Goal: Register for event/course

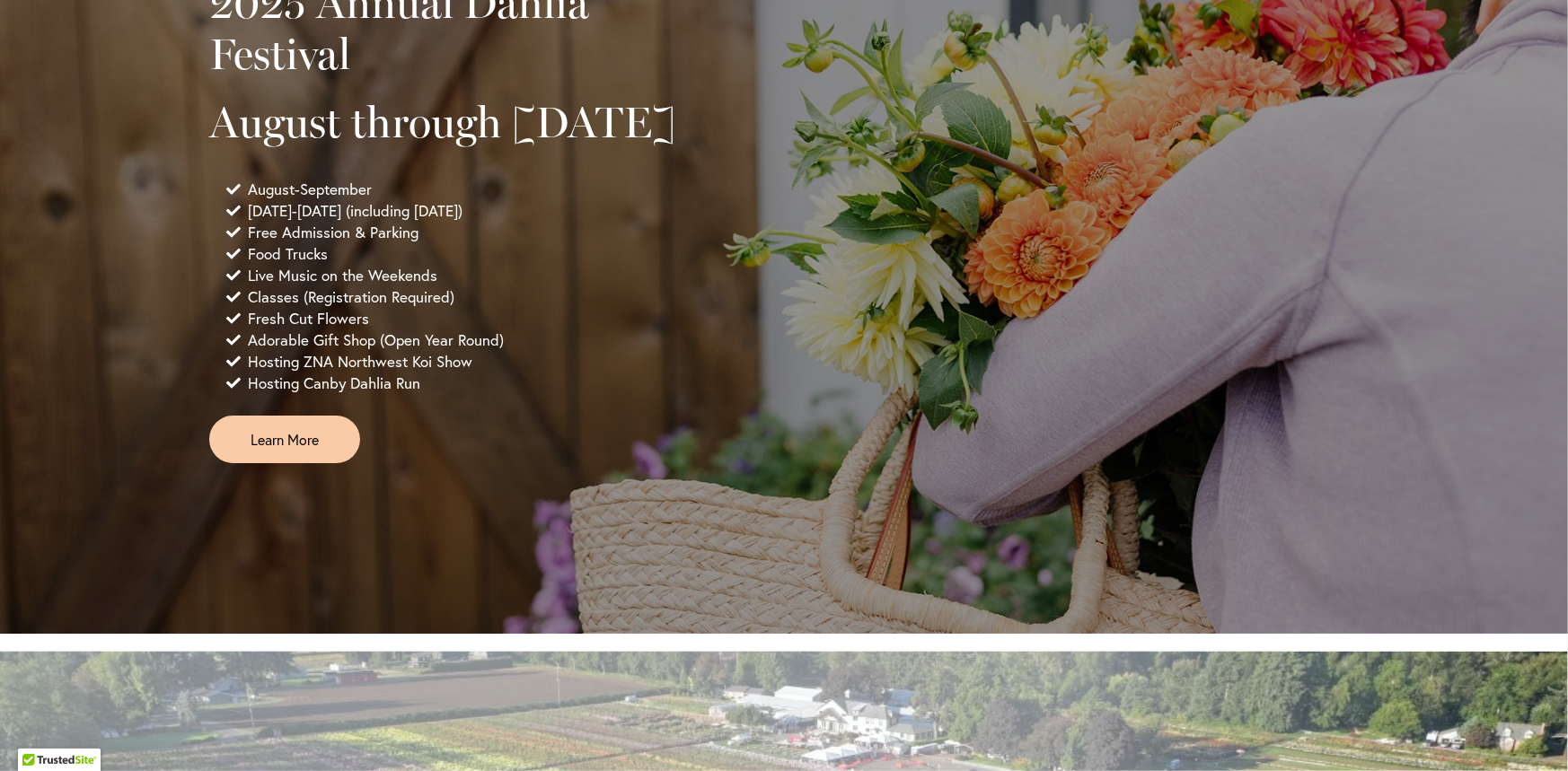
scroll to position [1346, 0]
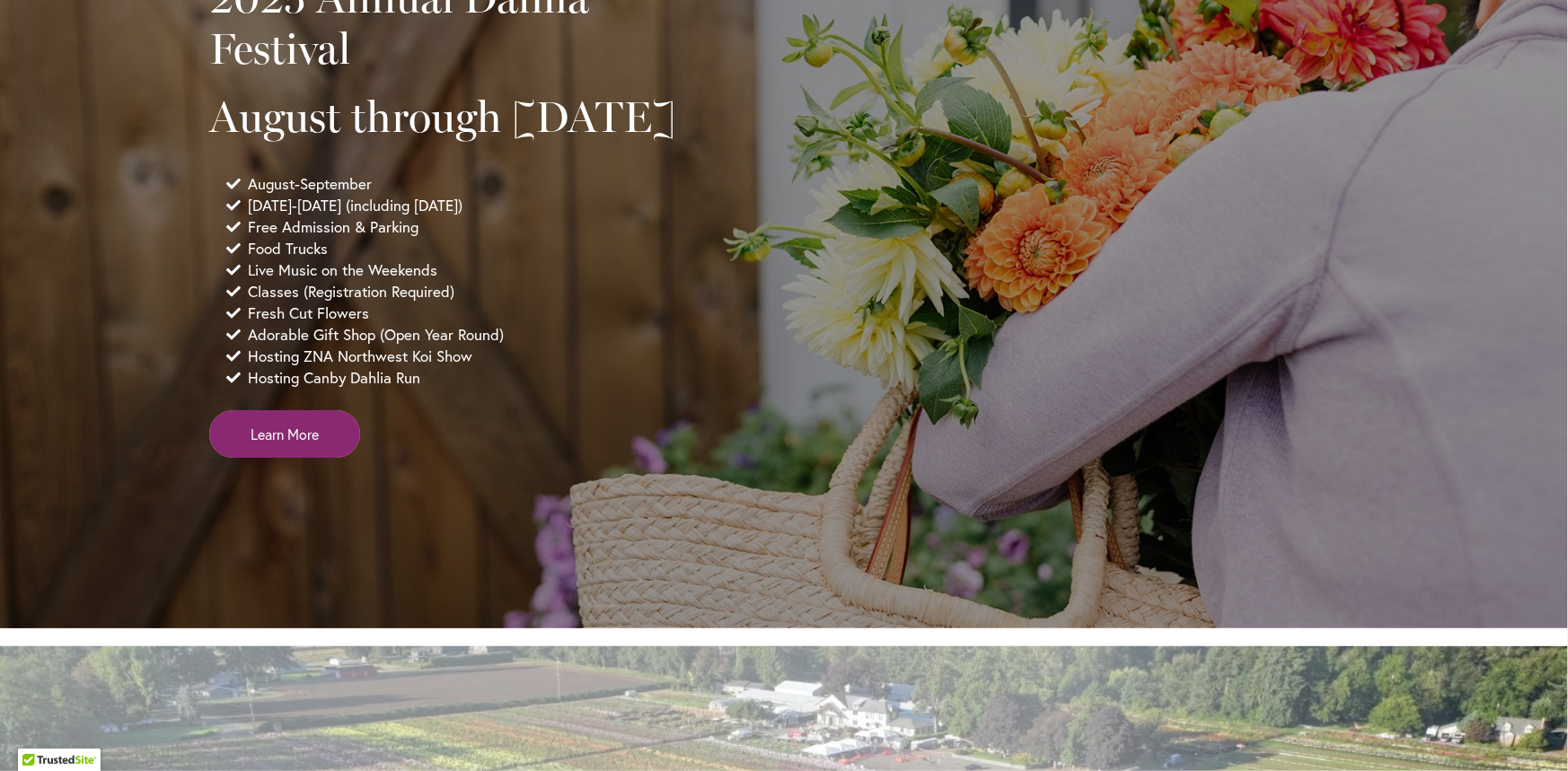
click at [279, 458] on link "Learn More" at bounding box center [284, 434] width 151 height 48
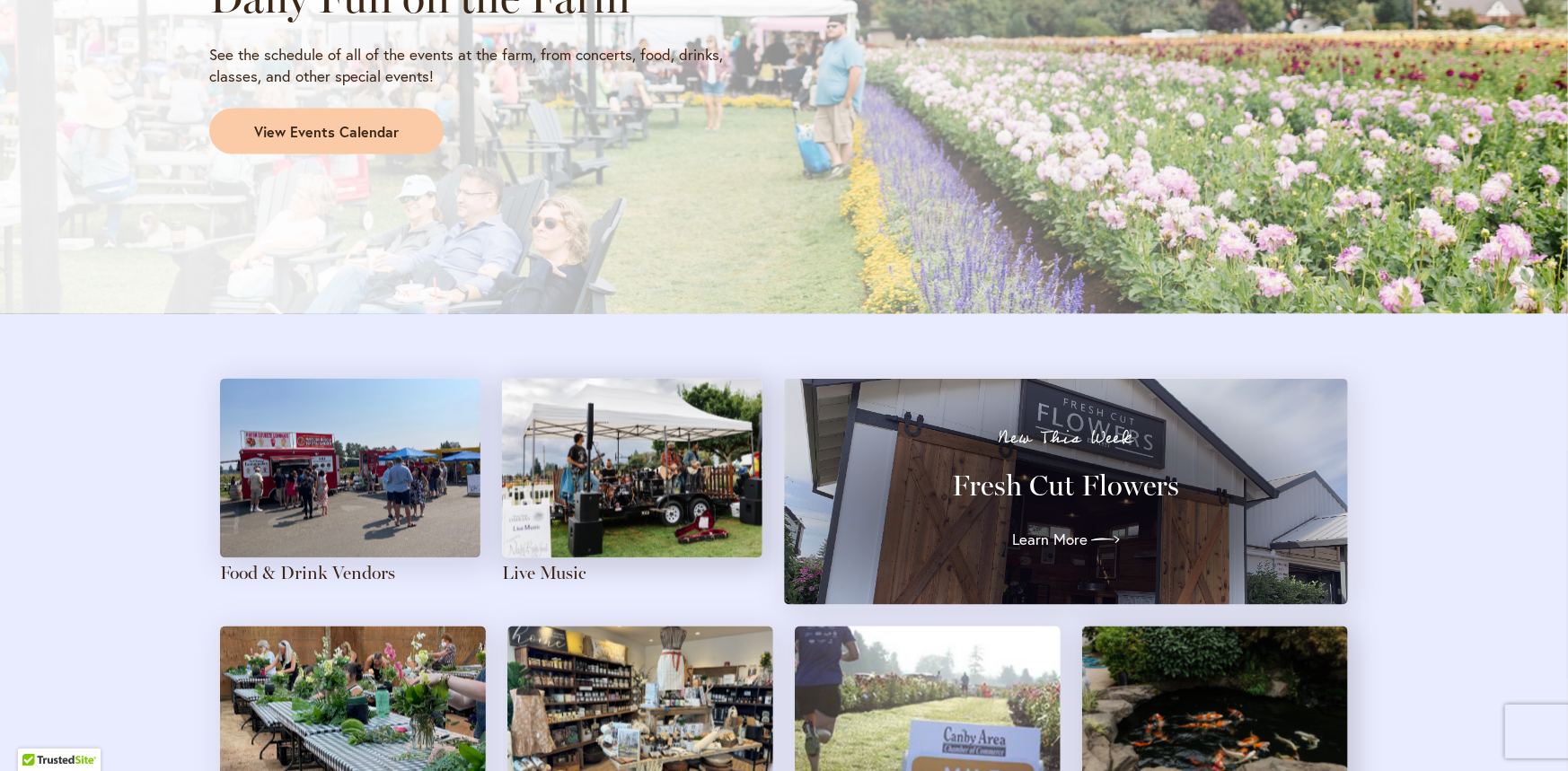
scroll to position [1885, 0]
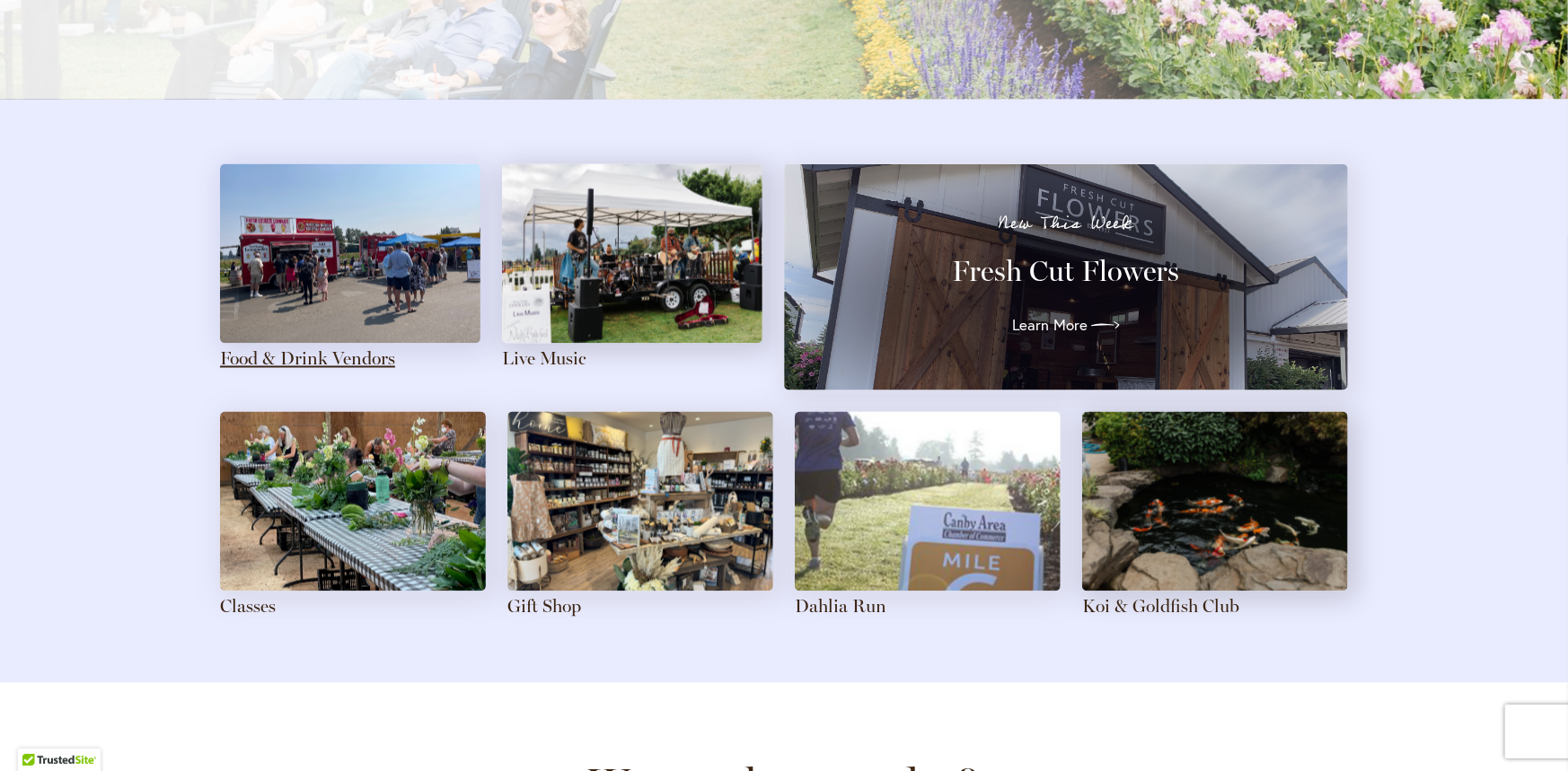
click at [323, 350] on link "Food & Drink Vendors" at bounding box center [308, 359] width 175 height 22
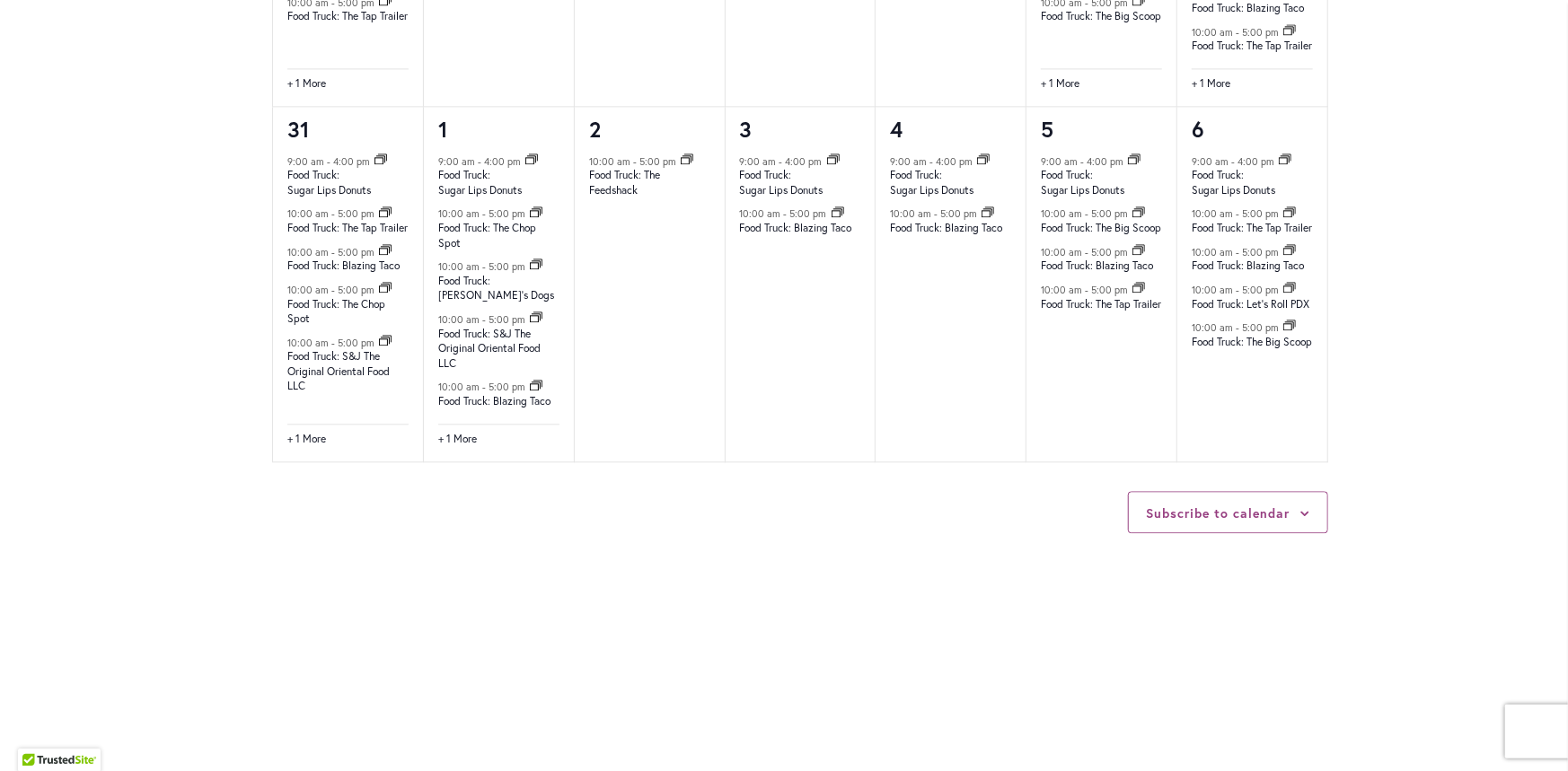
scroll to position [2278, 0]
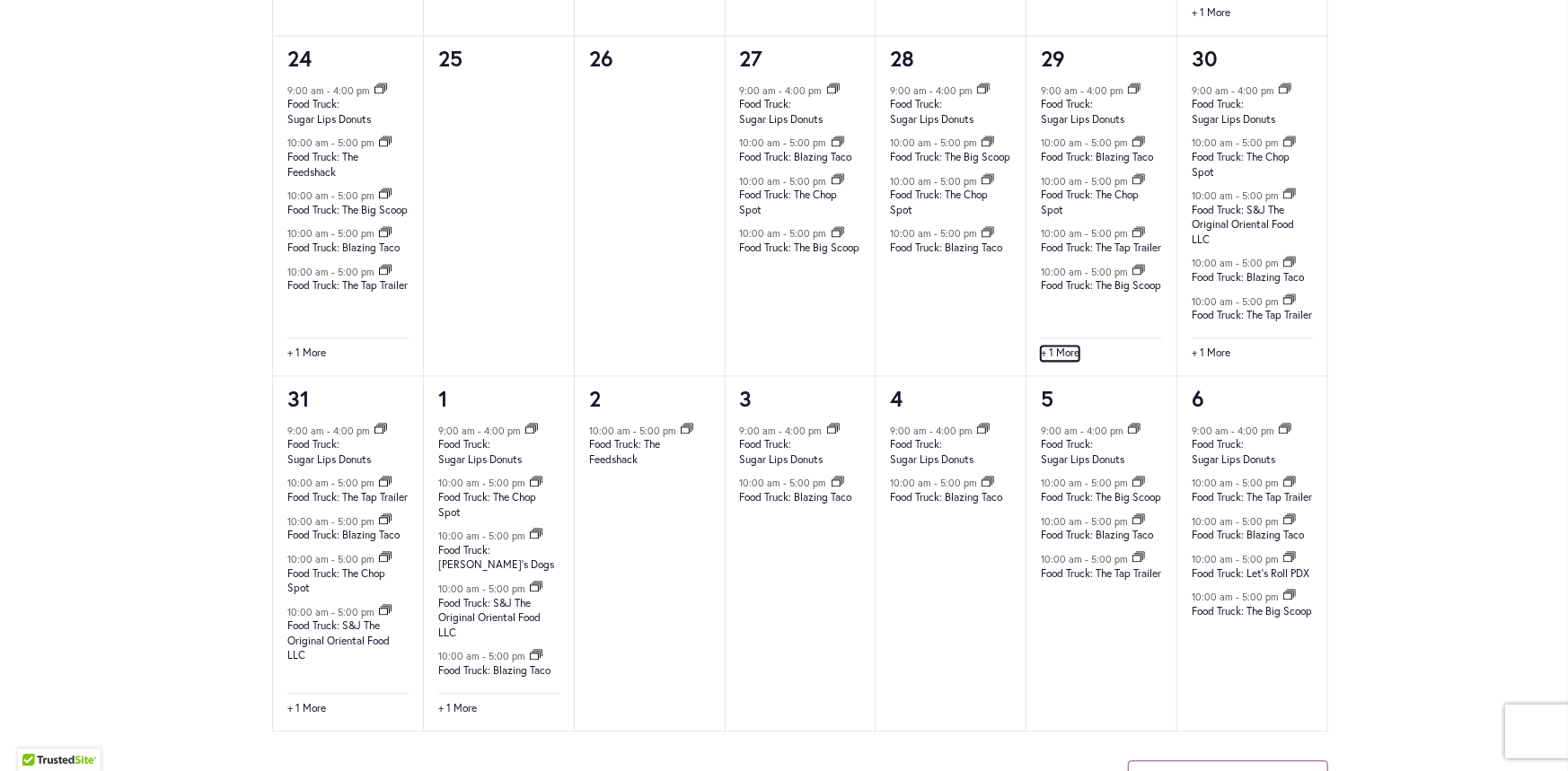
click at [1053, 362] on link "+ 1 More" at bounding box center [1060, 353] width 39 height 16
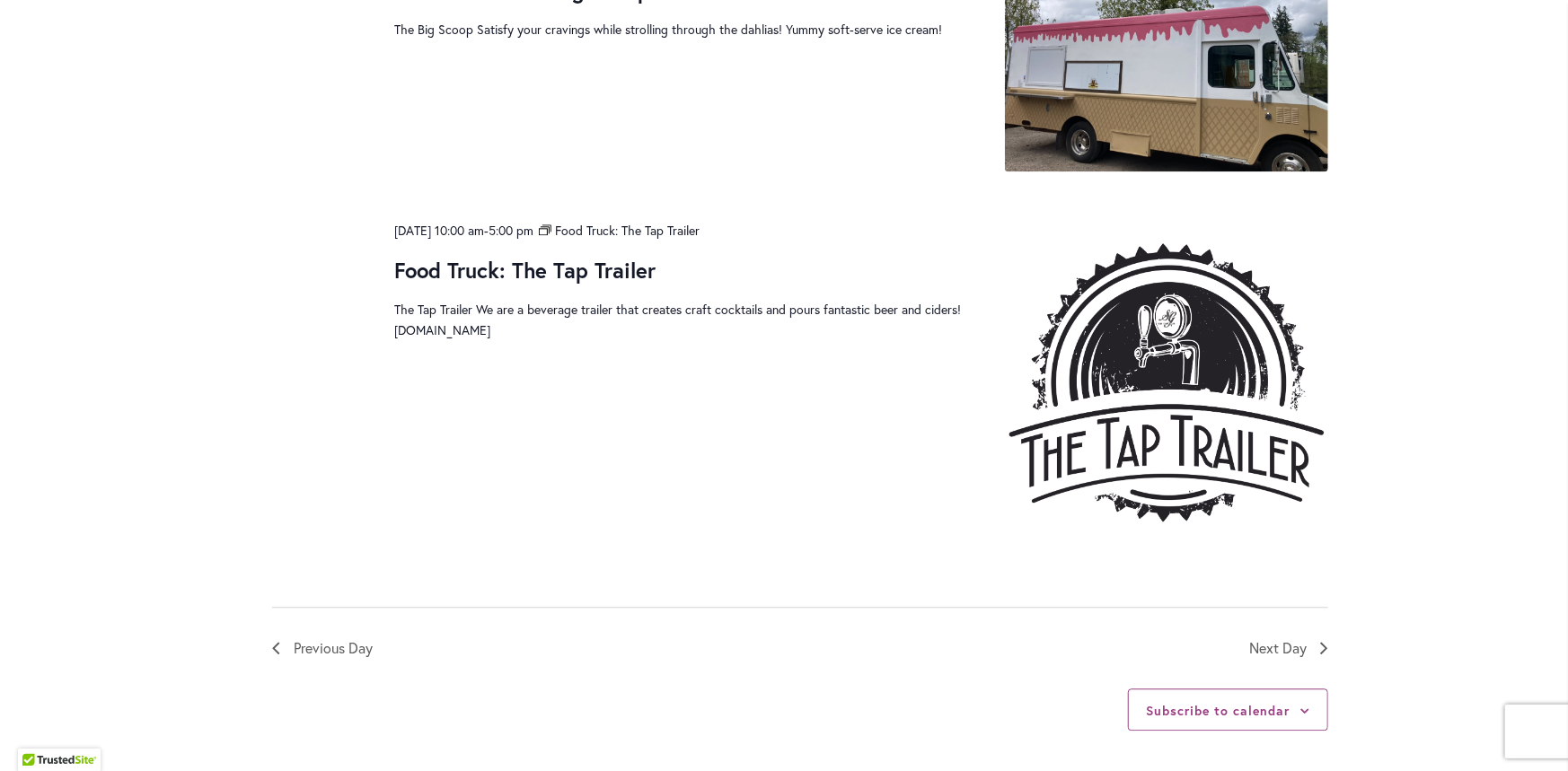
scroll to position [2727, 0]
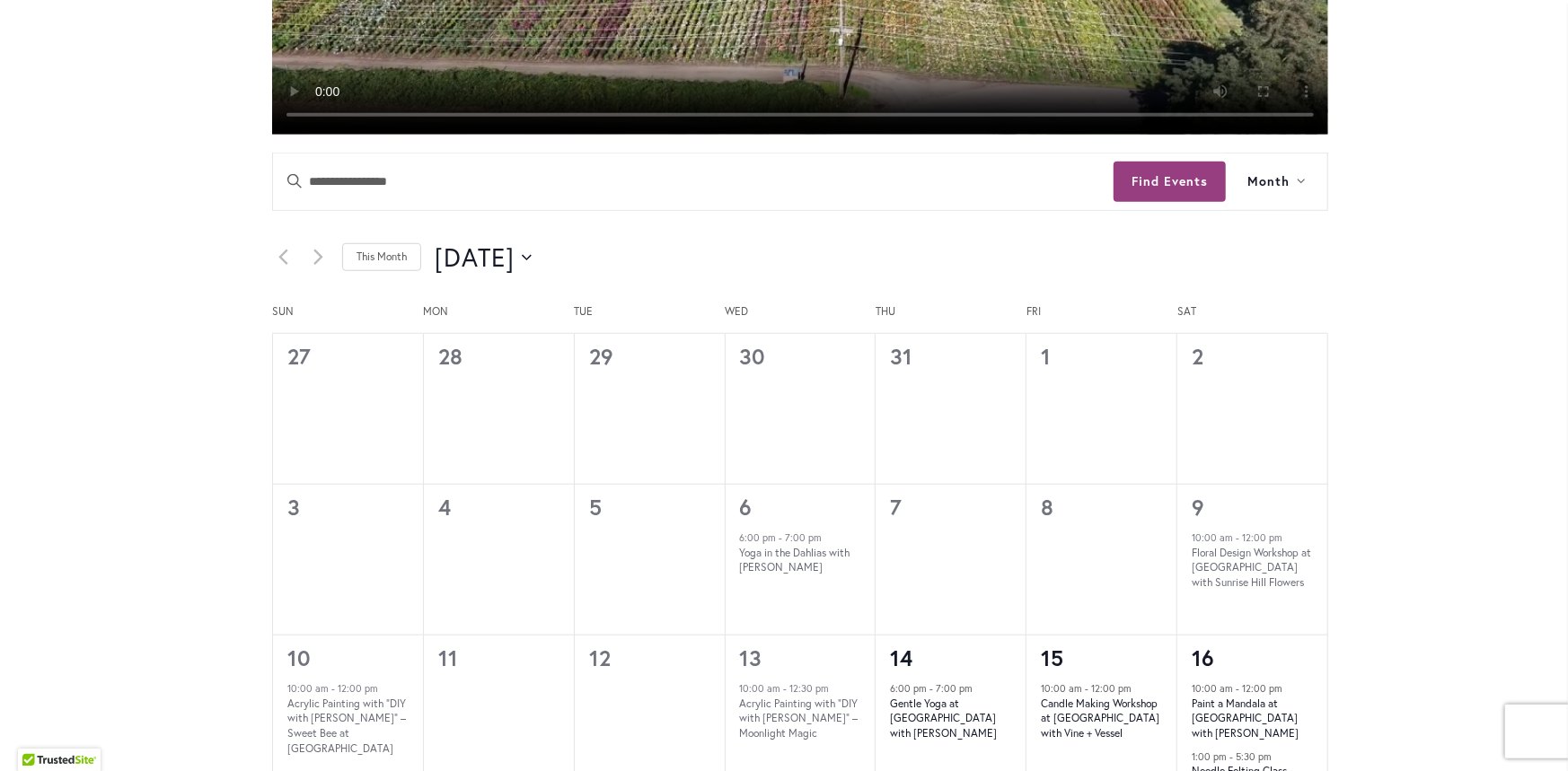
scroll to position [629, 0]
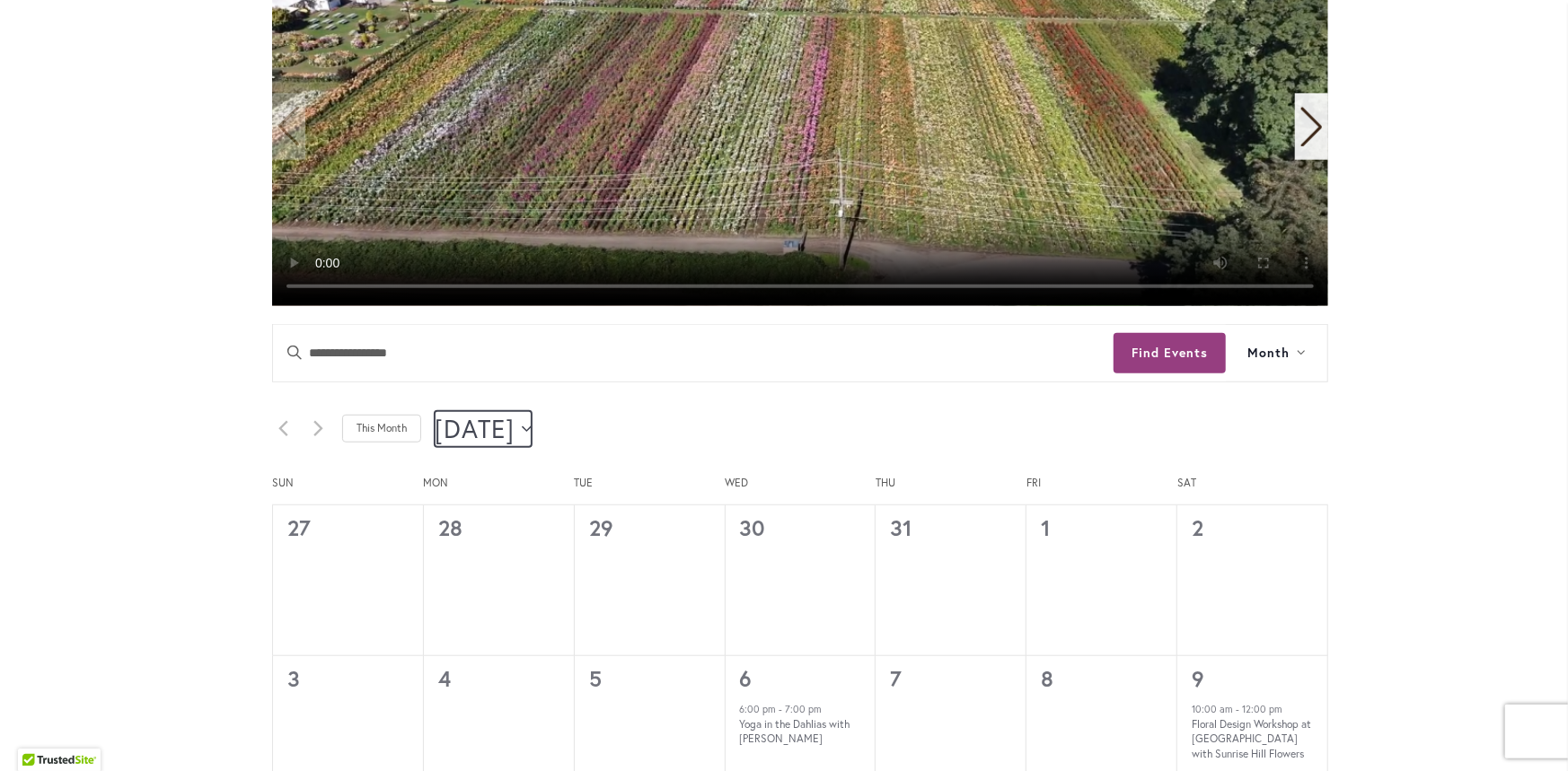
click at [531, 428] on button "[DATE] [DATE]" at bounding box center [484, 429] width 97 height 36
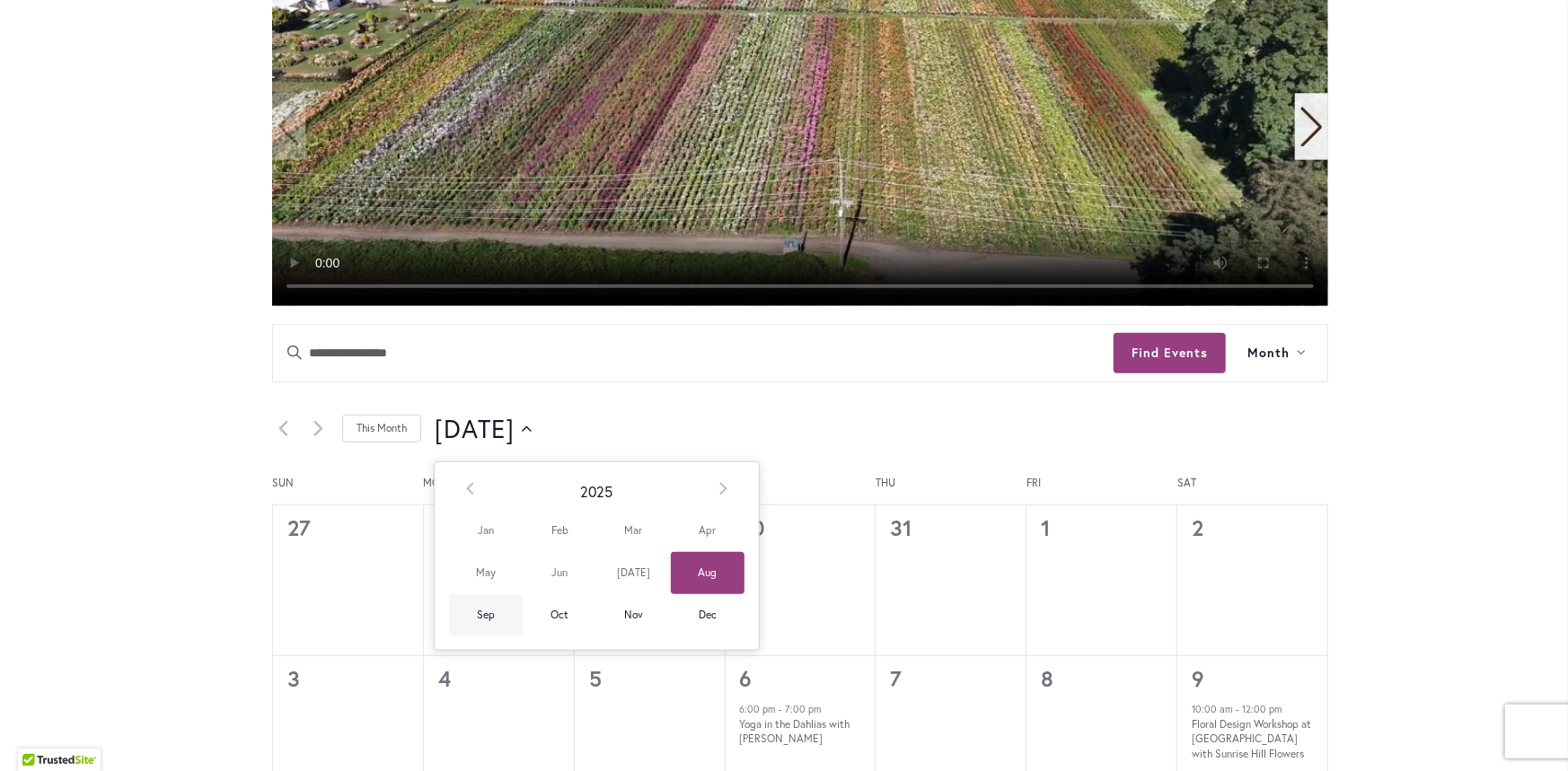
click at [480, 609] on span "Sep" at bounding box center [486, 615] width 74 height 42
type input "********"
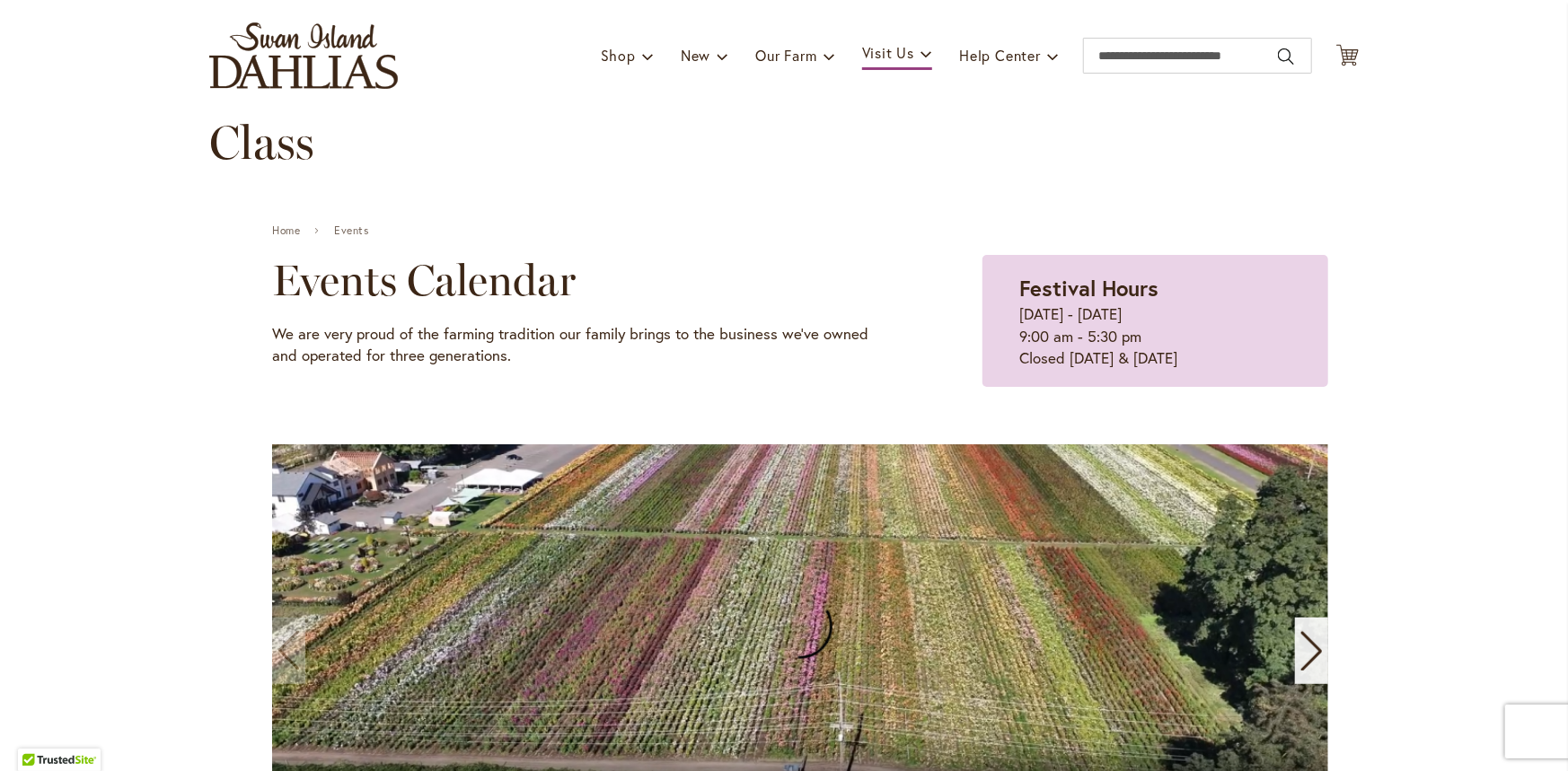
scroll to position [90, 0]
